Goal: Check status

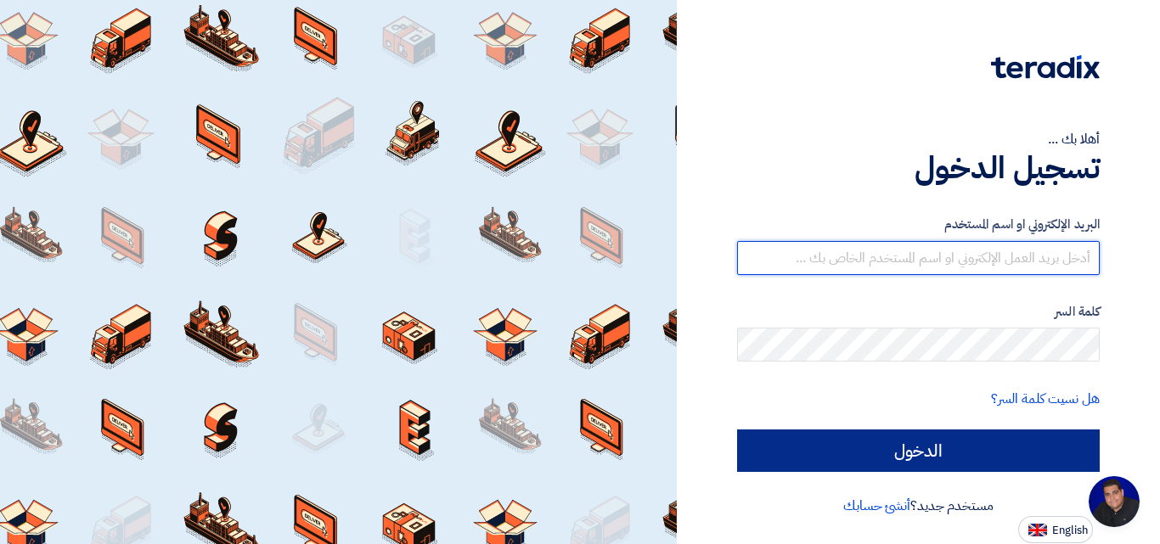
type input "[EMAIL_ADDRESS][DOMAIN_NAME]"
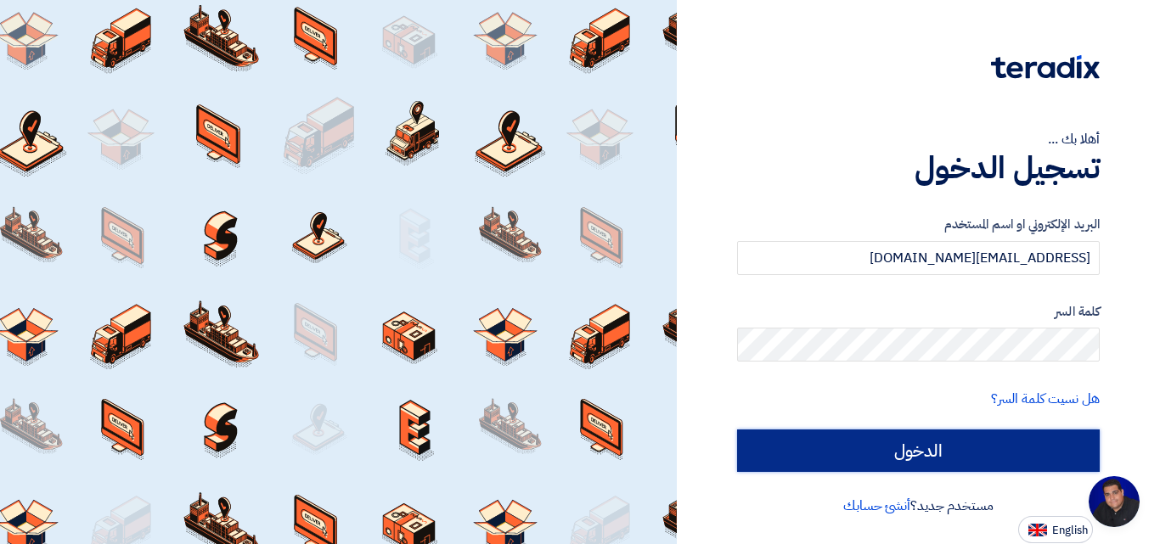
click at [959, 458] on input "الدخول" at bounding box center [918, 451] width 363 height 42
type input "Sign in"
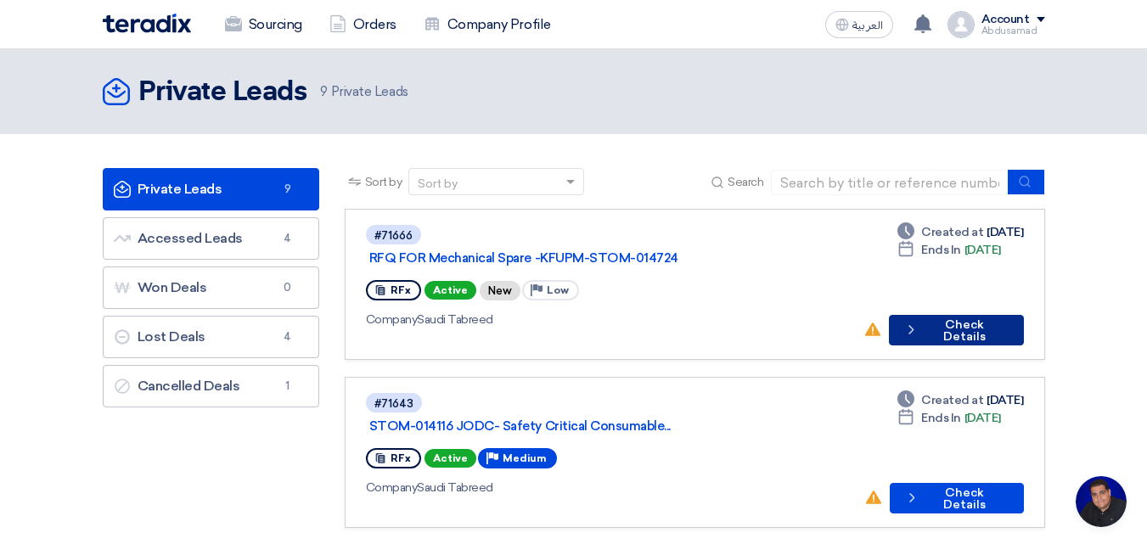
click at [976, 315] on button "Check details Check Details" at bounding box center [956, 330] width 134 height 31
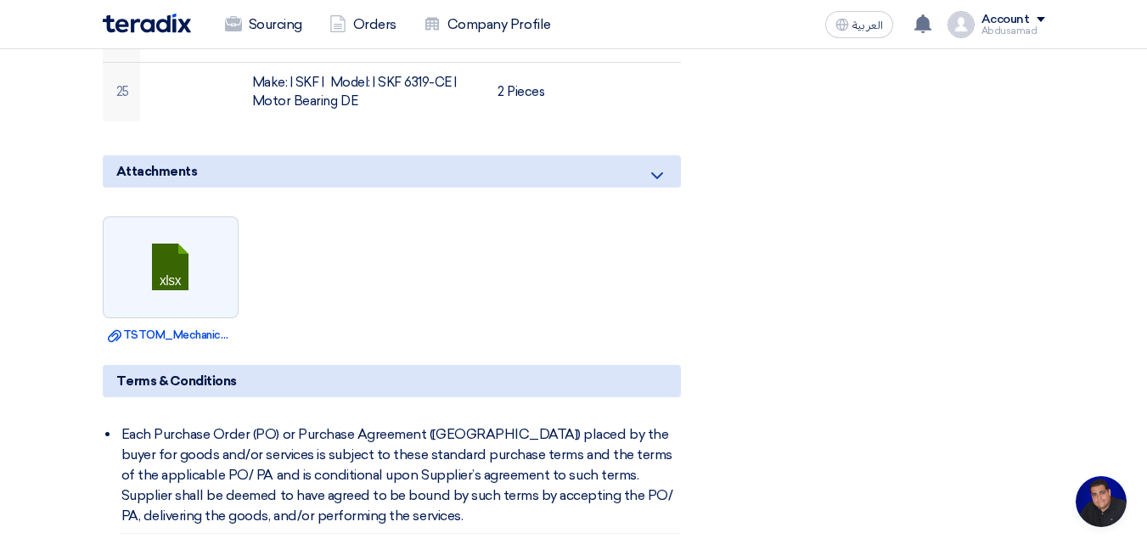
scroll to position [2292, 0]
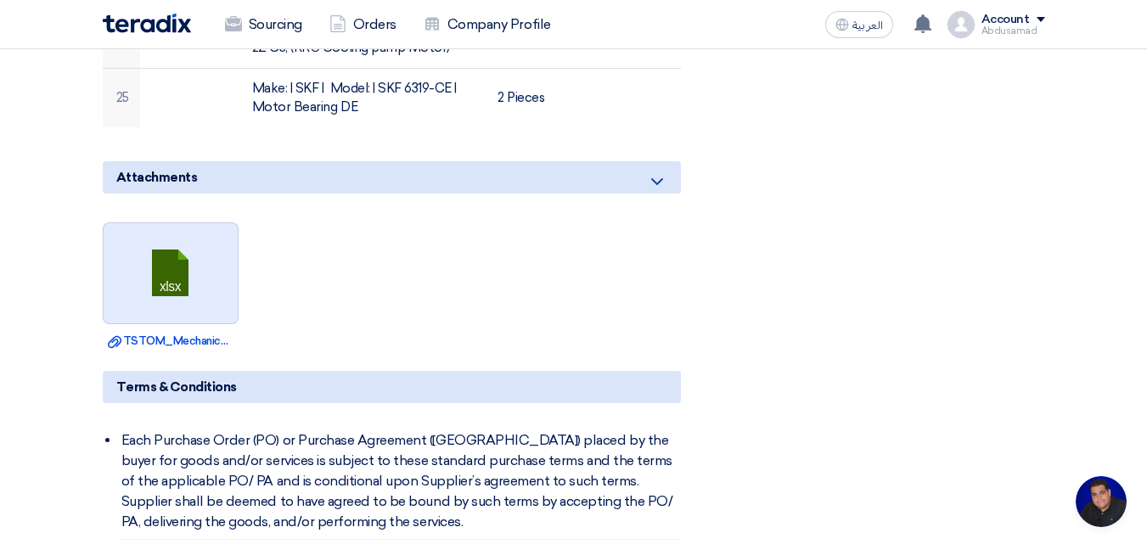
click at [165, 223] on link at bounding box center [172, 274] width 136 height 102
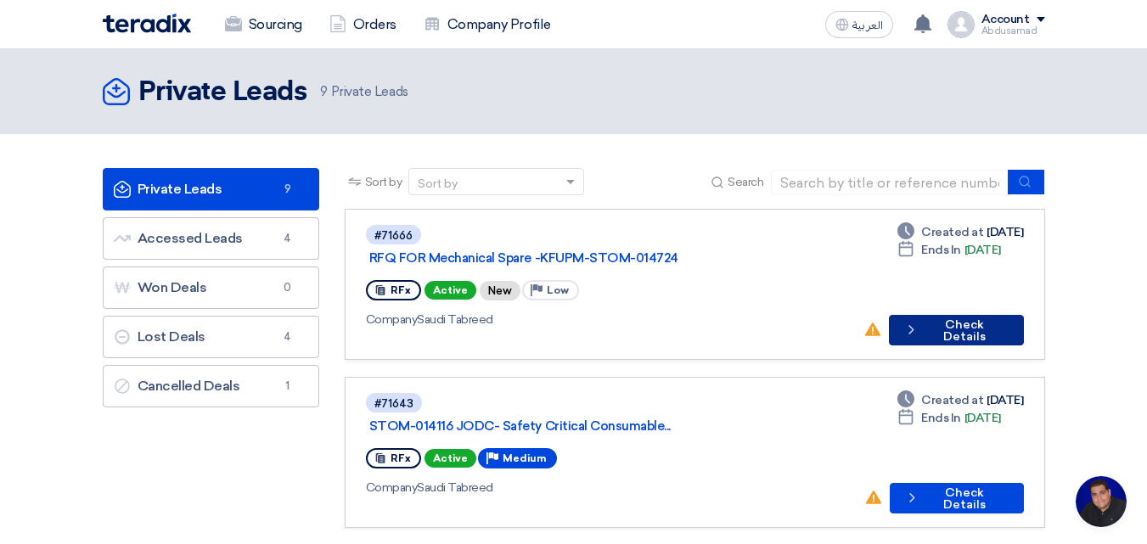
click at [973, 315] on button "Check details Check Details" at bounding box center [956, 330] width 134 height 31
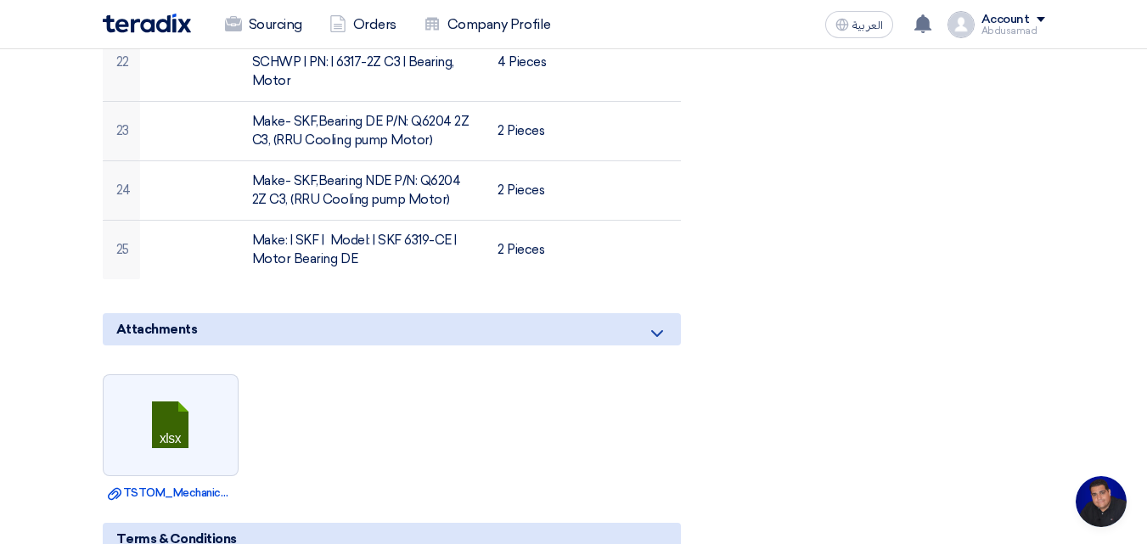
scroll to position [2207, 0]
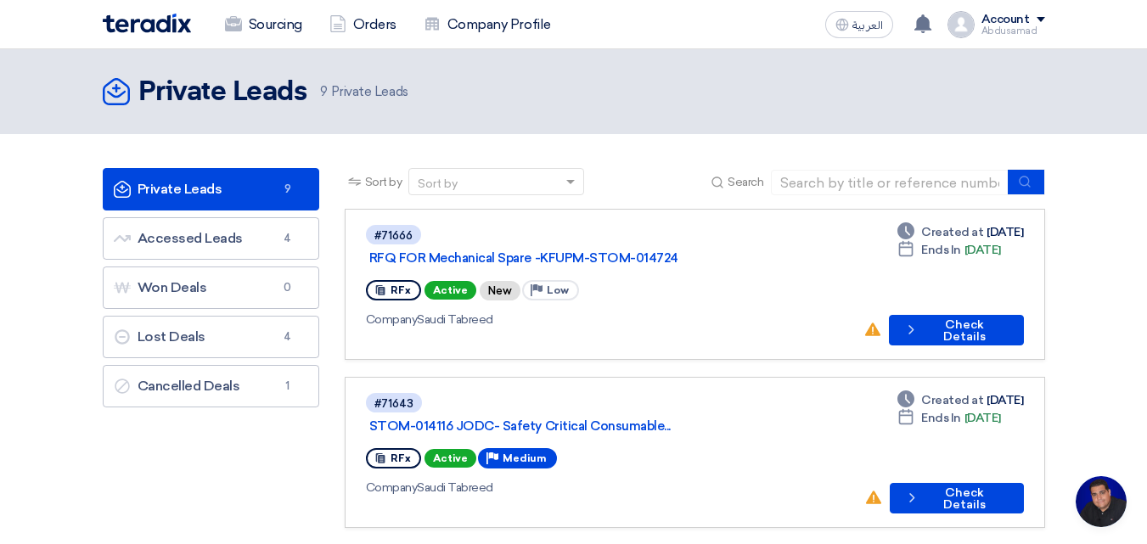
scroll to position [9, 0]
click at [955, 315] on button "Check details Check Details" at bounding box center [956, 330] width 134 height 31
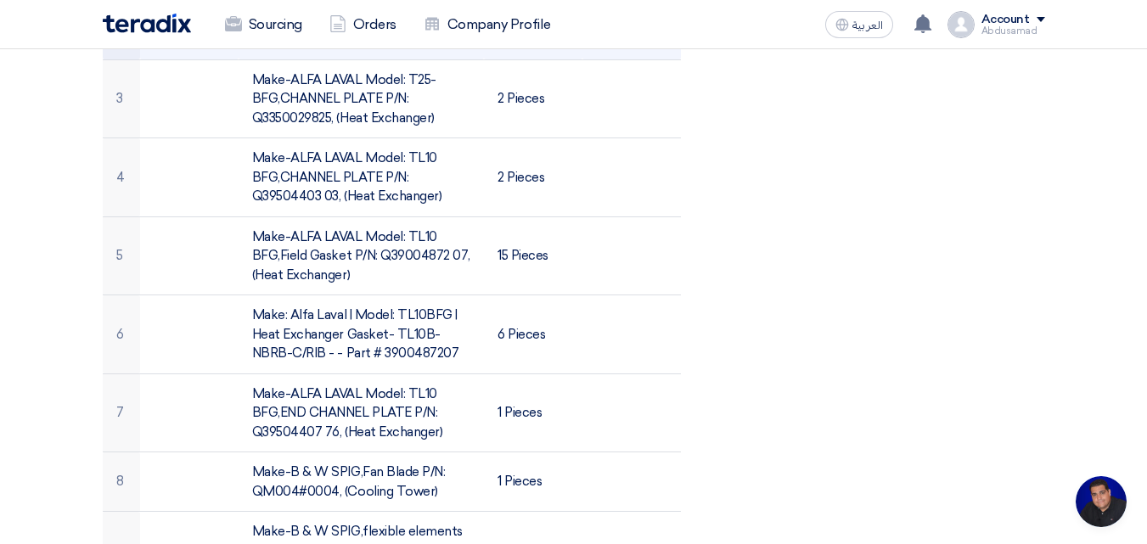
scroll to position [1019, 0]
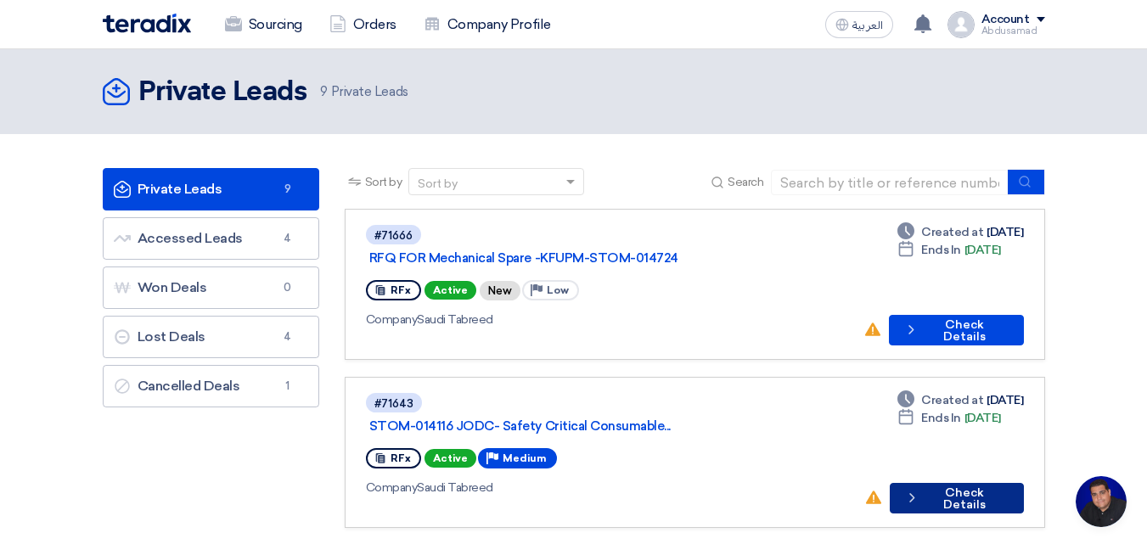
click at [964, 483] on button "Check details Check Details" at bounding box center [957, 498] width 134 height 31
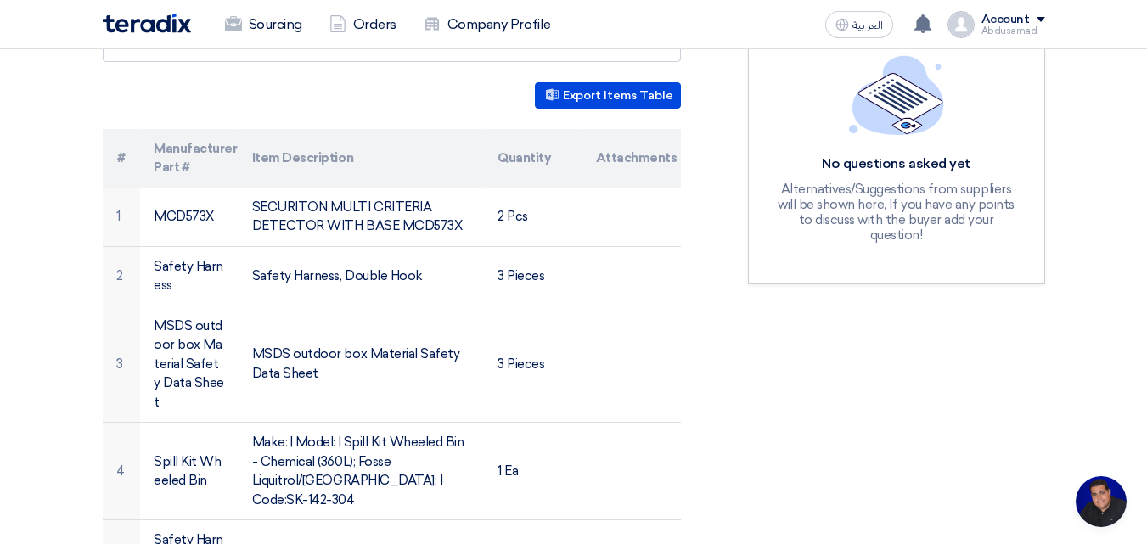
scroll to position [509, 0]
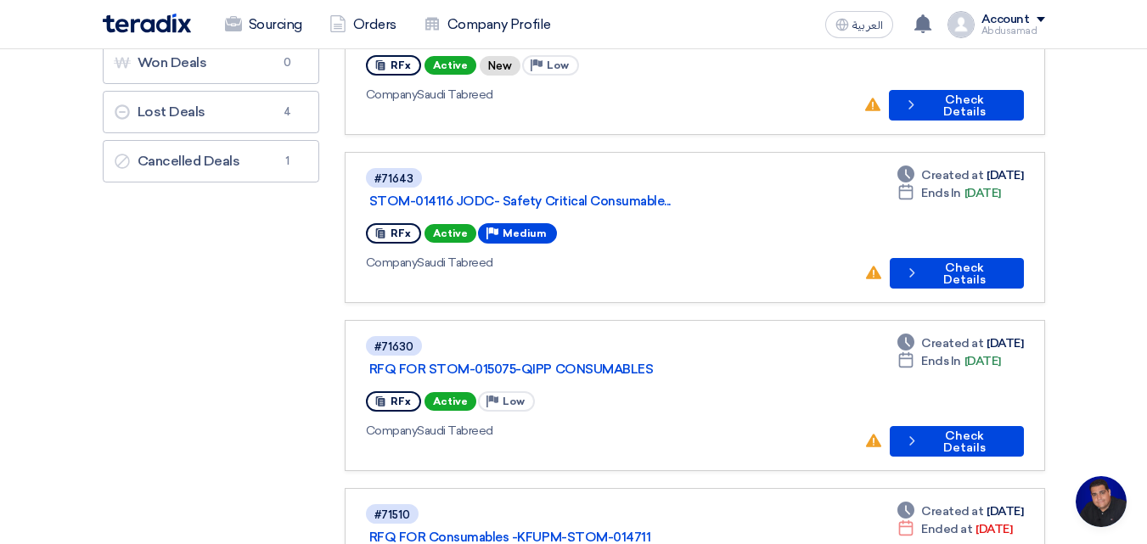
scroll to position [255, 0]
